Goal: Information Seeking & Learning: Find specific fact

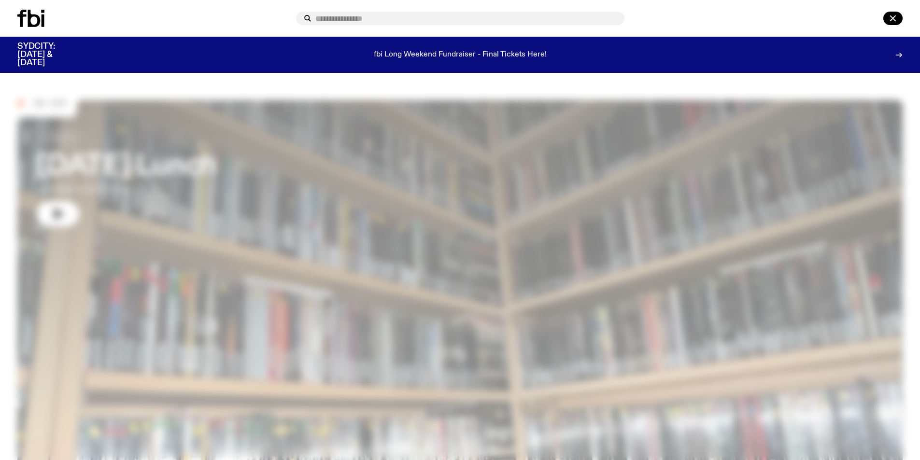
click at [454, 21] on input "text" at bounding box center [465, 18] width 301 height 8
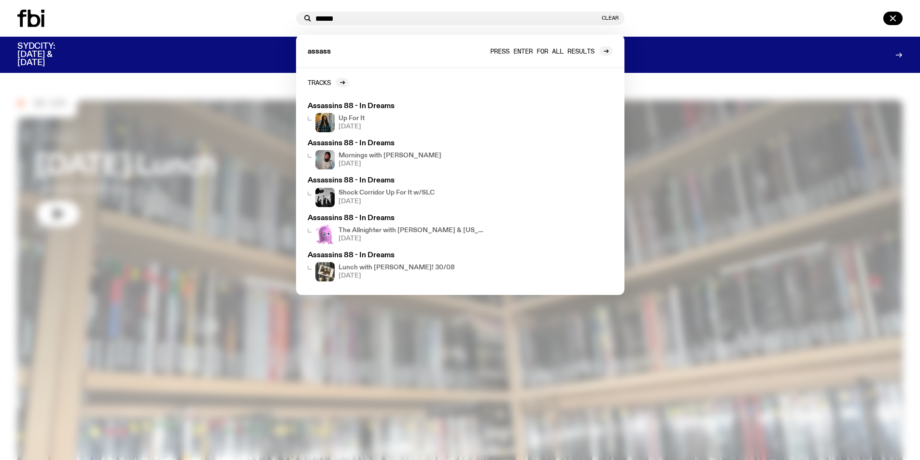
type input "******"
click at [599, 53] on div at bounding box center [606, 51] width 14 height 10
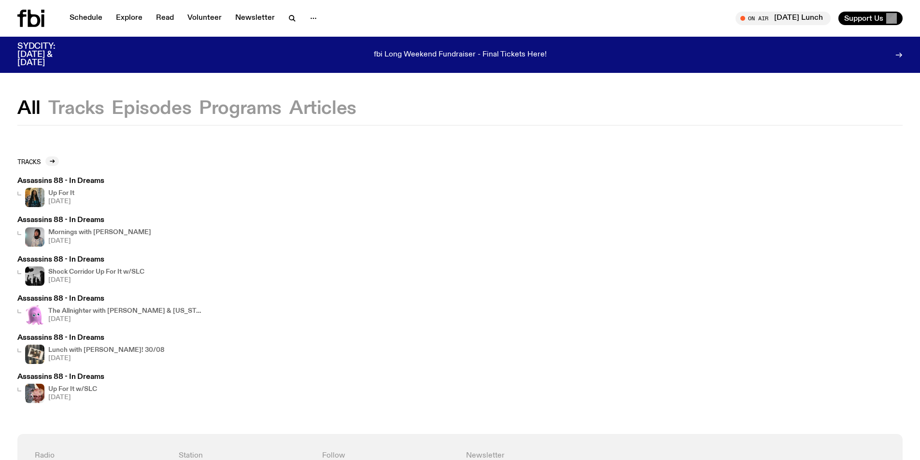
click at [80, 109] on button "Tracks" at bounding box center [76, 108] width 56 height 17
